Goal: Find specific page/section: Find specific page/section

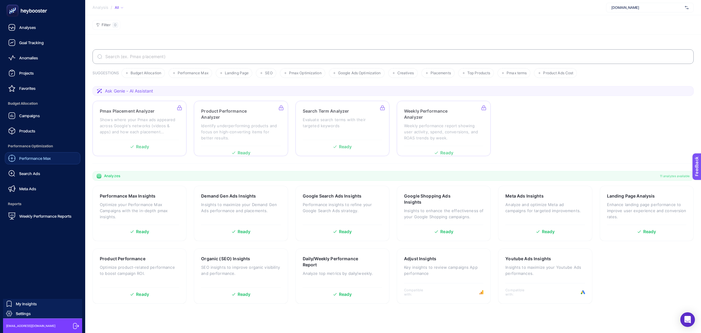
click at [28, 160] on span "Performance Max" at bounding box center [35, 158] width 32 height 5
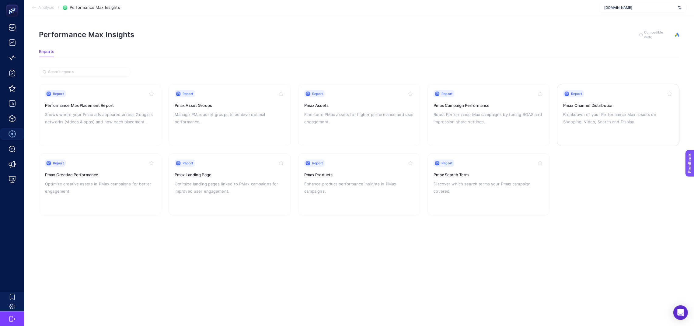
click at [599, 96] on div "Report" at bounding box center [619, 93] width 110 height 7
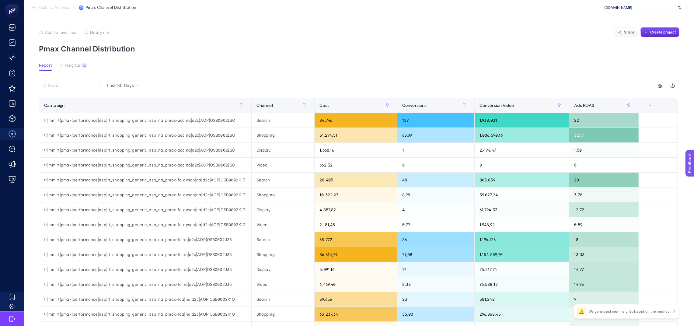
click at [124, 86] on span "Last 30 Days" at bounding box center [120, 86] width 27 height 6
click at [129, 109] on li "Last 7 Days" at bounding box center [122, 109] width 37 height 11
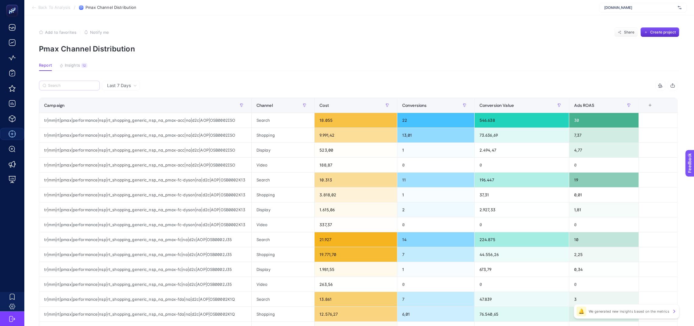
click at [88, 88] on label at bounding box center [69, 86] width 61 height 10
click at [0, 0] on input "Search" at bounding box center [0, 0] width 0 height 0
drag, startPoint x: 59, startPoint y: 81, endPoint x: 61, endPoint y: 86, distance: 4.9
click at [59, 81] on label at bounding box center [69, 86] width 61 height 10
click at [0, 0] on input "Search" at bounding box center [0, 0] width 0 height 0
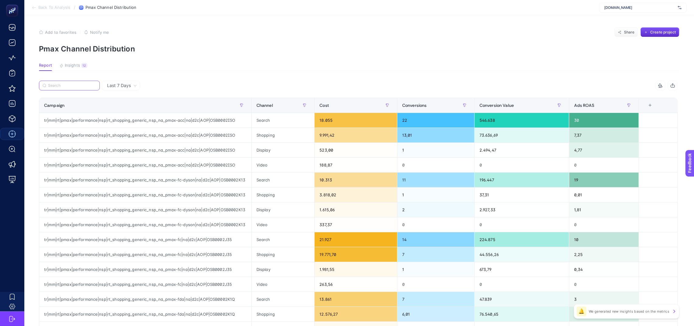
click at [78, 84] on input "Search" at bounding box center [72, 85] width 48 height 5
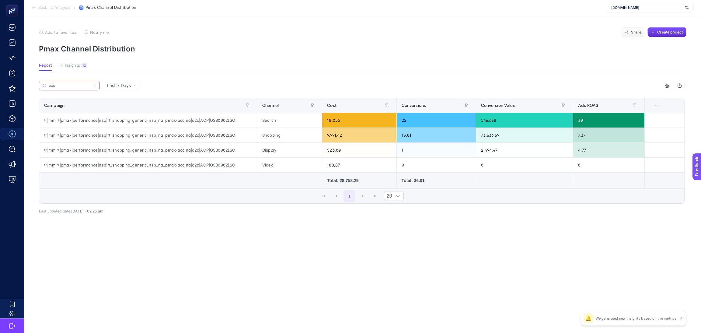
click at [78, 83] on input "acc" at bounding box center [69, 85] width 41 height 5
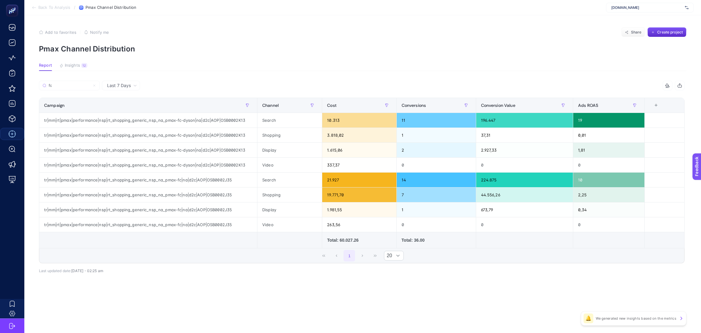
click at [315, 58] on article "Add to favorites false Notify me Share Create project Pmax Channel Distribution…" at bounding box center [362, 174] width 677 height 318
click at [58, 83] on input "fc" at bounding box center [72, 85] width 48 height 5
click at [58, 83] on input "fc" at bounding box center [69, 85] width 41 height 5
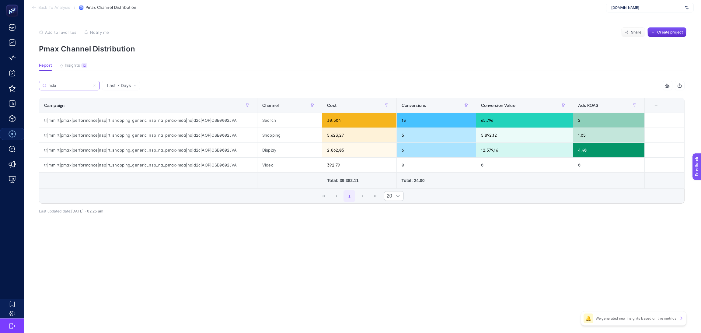
click at [62, 86] on input "mda" at bounding box center [69, 85] width 41 height 5
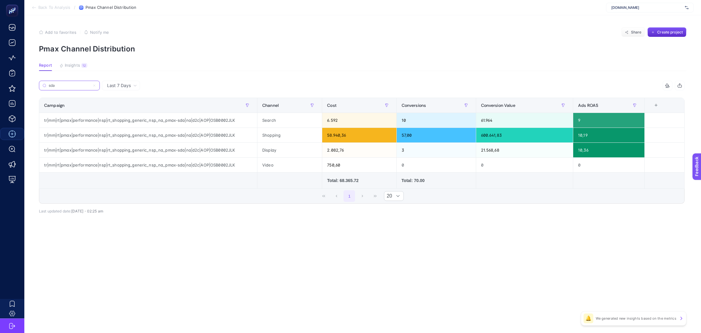
type input "sda"
